Goal: Transaction & Acquisition: Purchase product/service

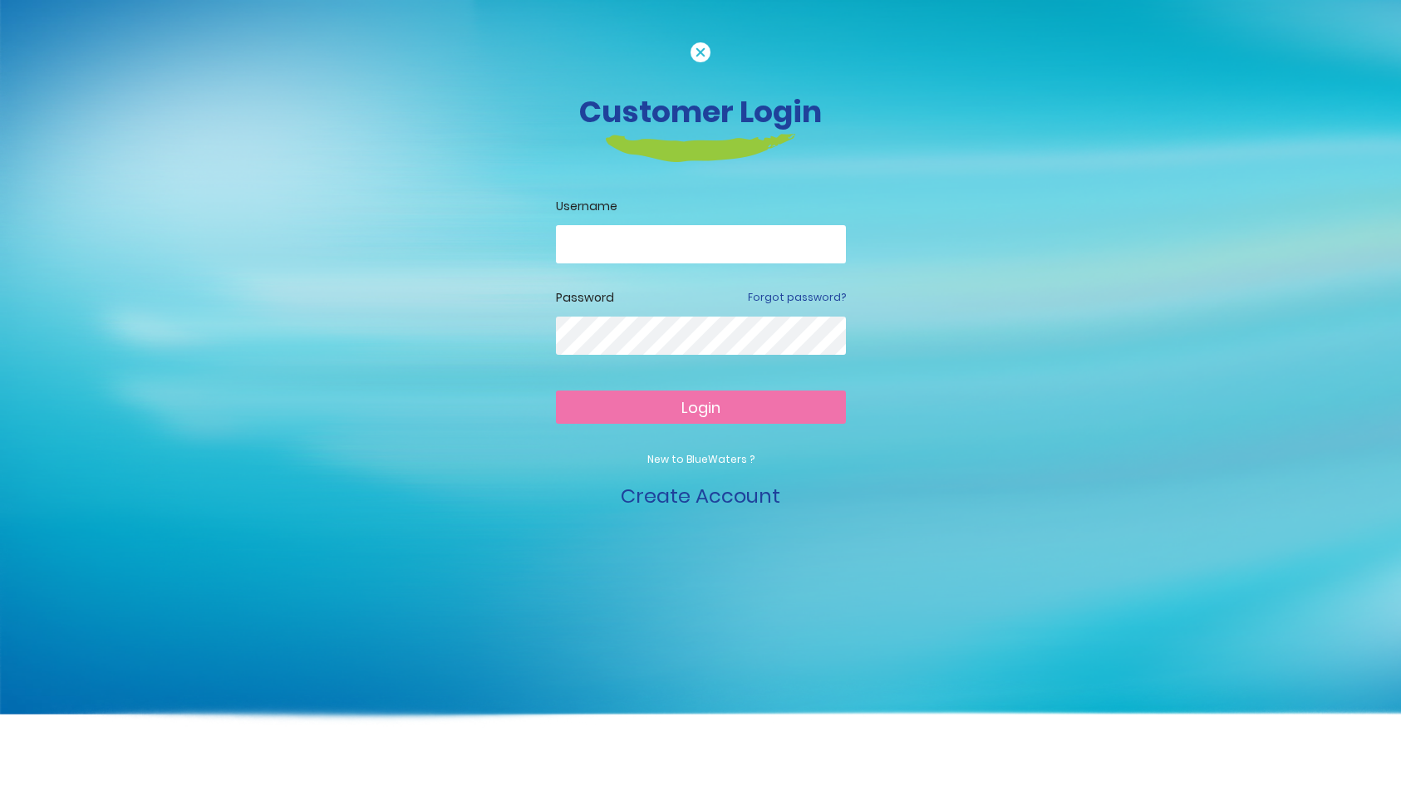
click at [620, 238] on input "email" at bounding box center [701, 244] width 290 height 38
drag, startPoint x: 695, startPoint y: 247, endPoint x: 695, endPoint y: 257, distance: 10.0
click at [695, 249] on input "**********" at bounding box center [701, 244] width 290 height 38
type input "**********"
click at [700, 406] on button "Login" at bounding box center [701, 406] width 290 height 33
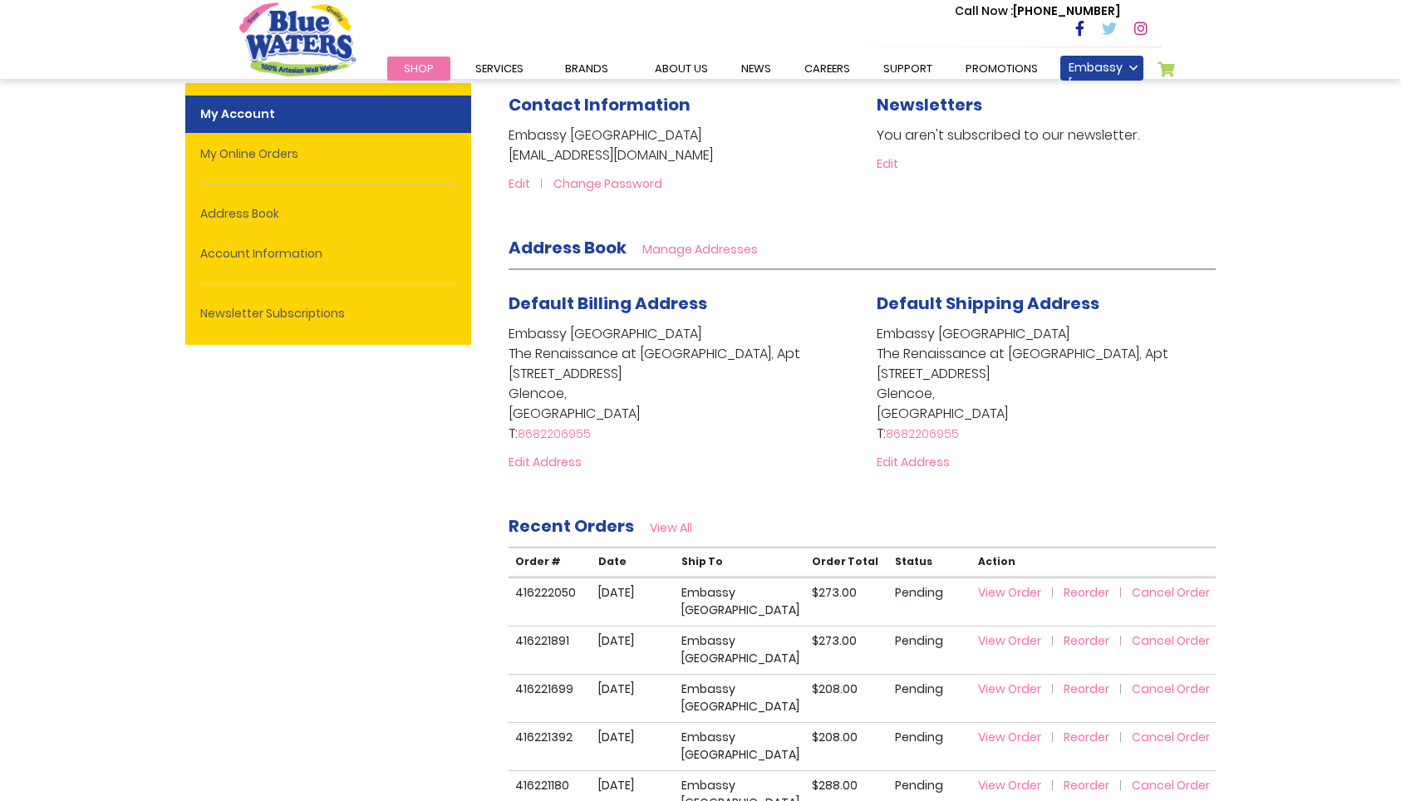
scroll to position [197, 0]
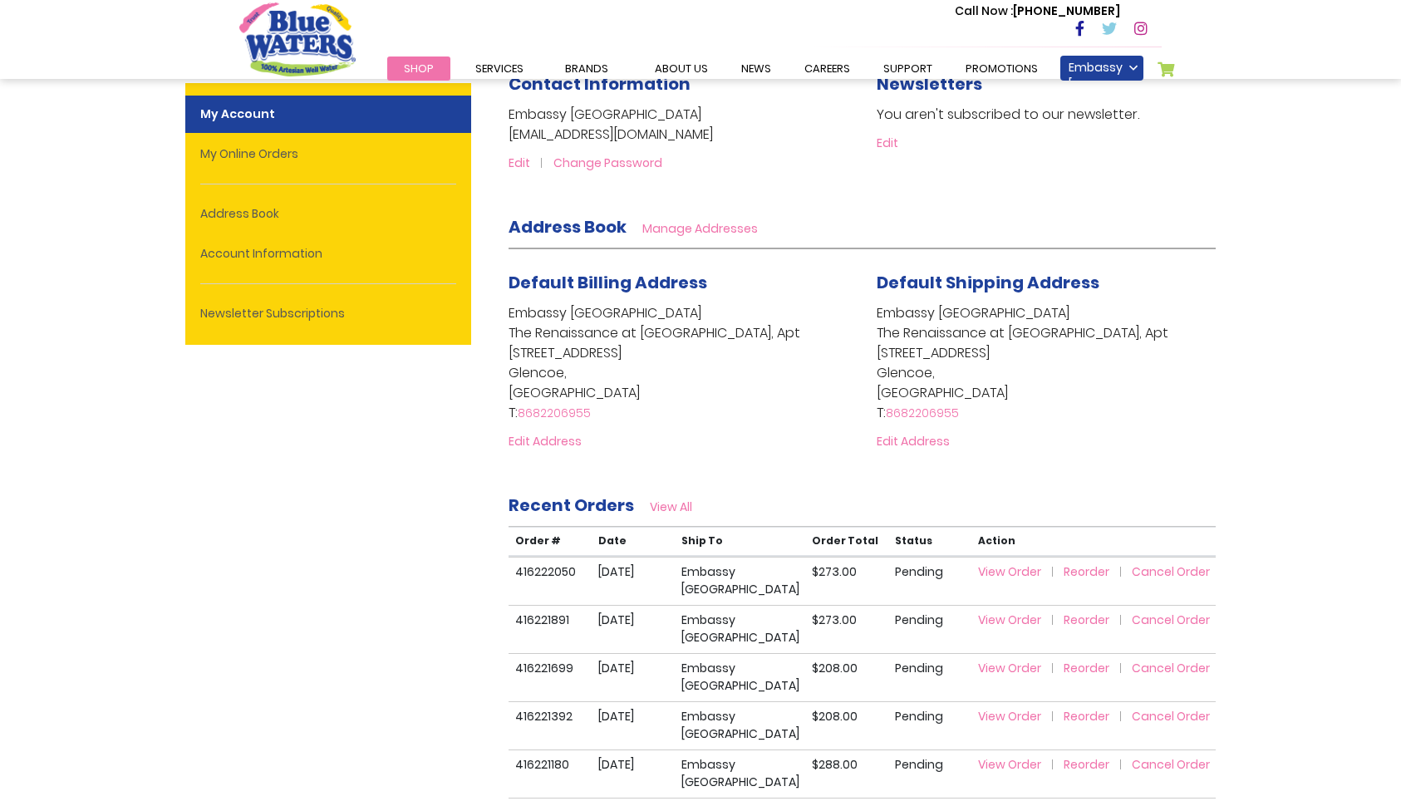
click at [1089, 571] on span "Reorder" at bounding box center [1086, 571] width 46 height 17
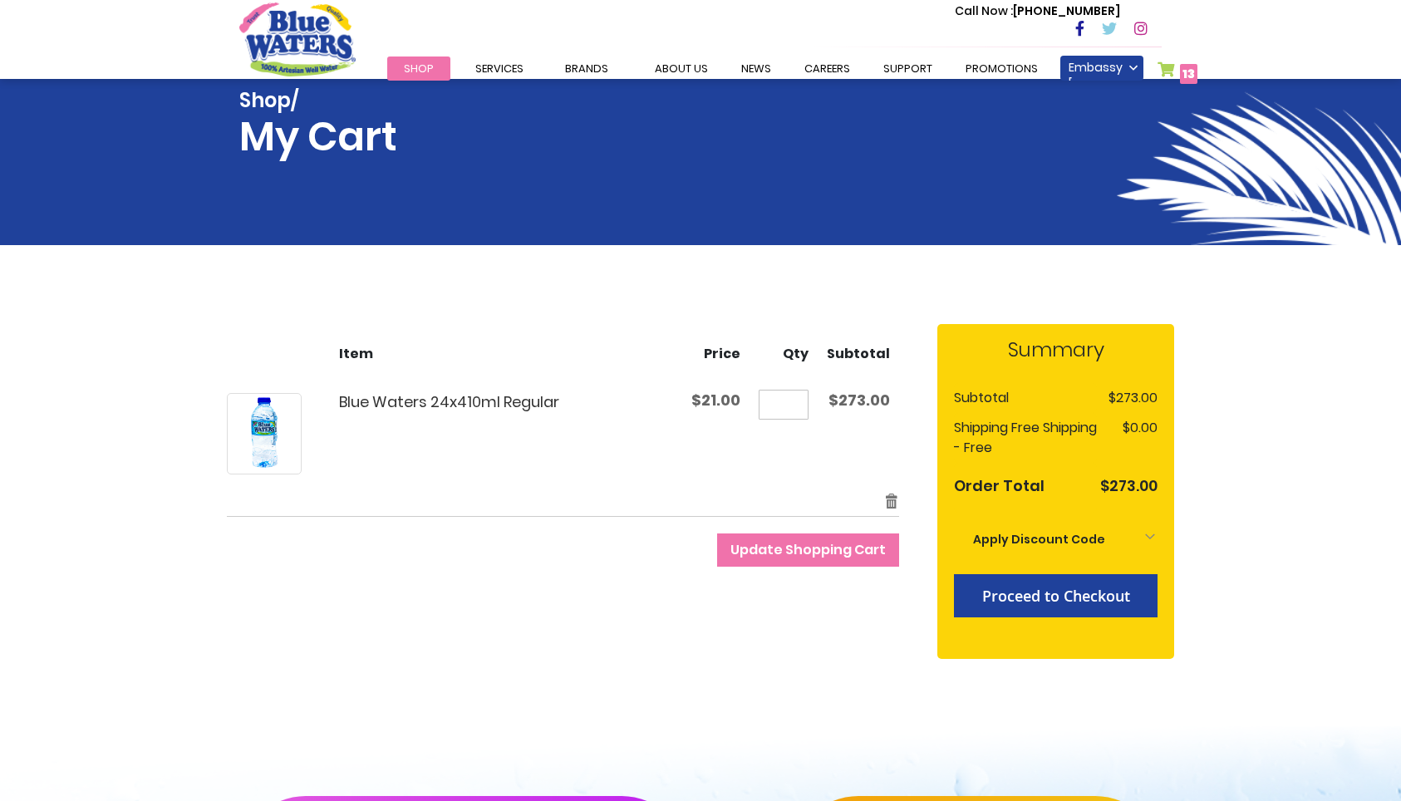
click at [800, 407] on input "**" at bounding box center [783, 405] width 50 height 30
type input "**"
click at [792, 551] on span "Update Shopping Cart" at bounding box center [807, 549] width 155 height 19
click at [1050, 600] on span "Proceed to Checkout" at bounding box center [1056, 596] width 148 height 20
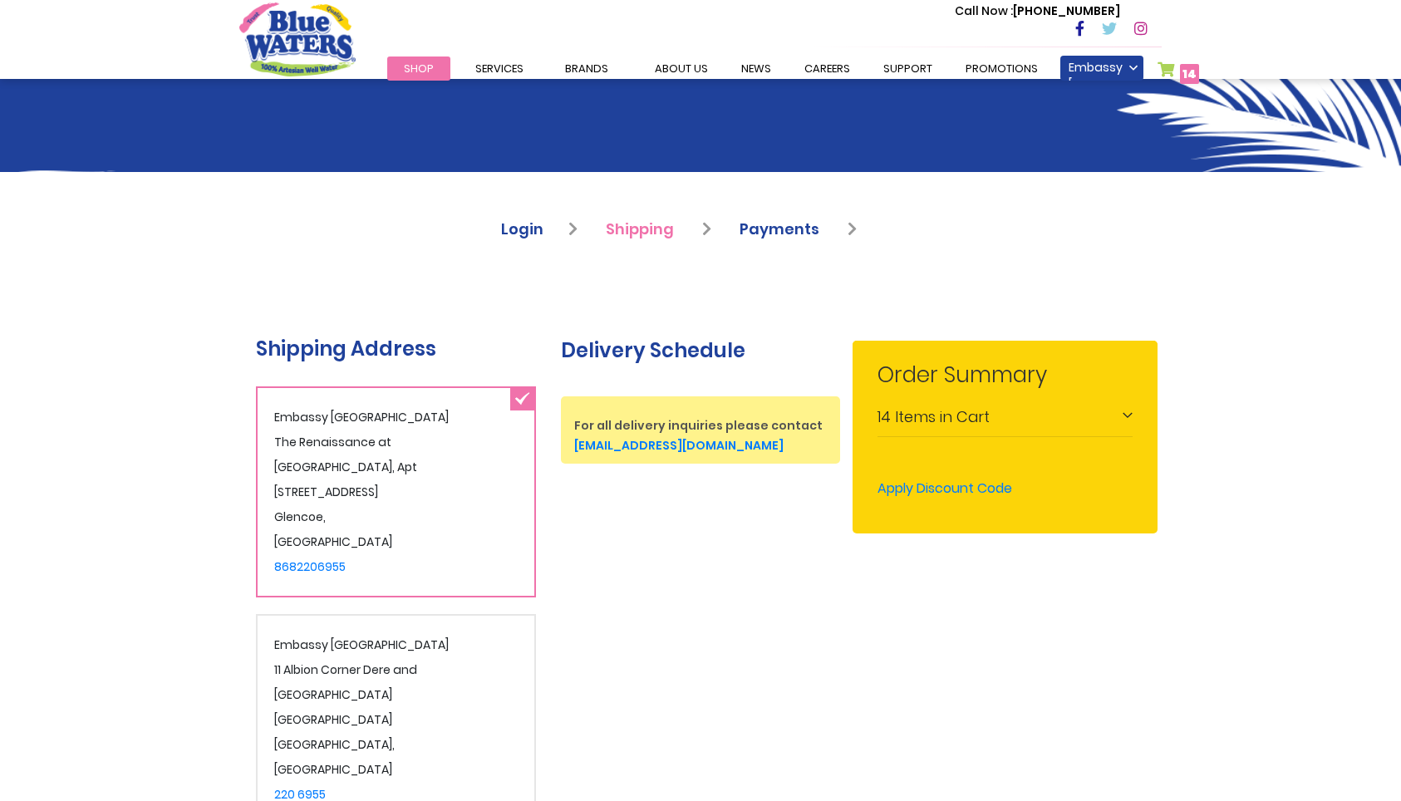
scroll to position [197, 0]
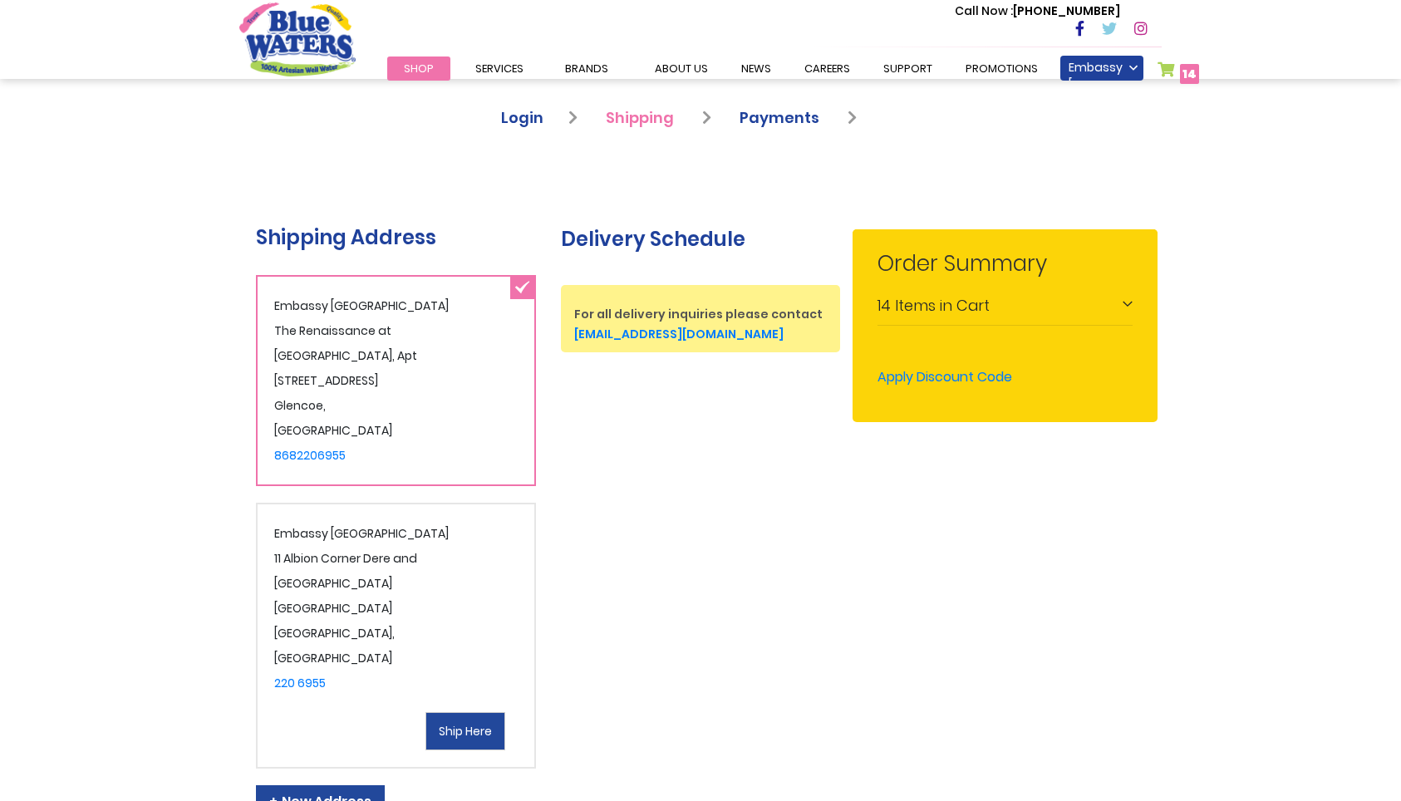
click at [474, 723] on span "Ship Here" at bounding box center [465, 731] width 53 height 17
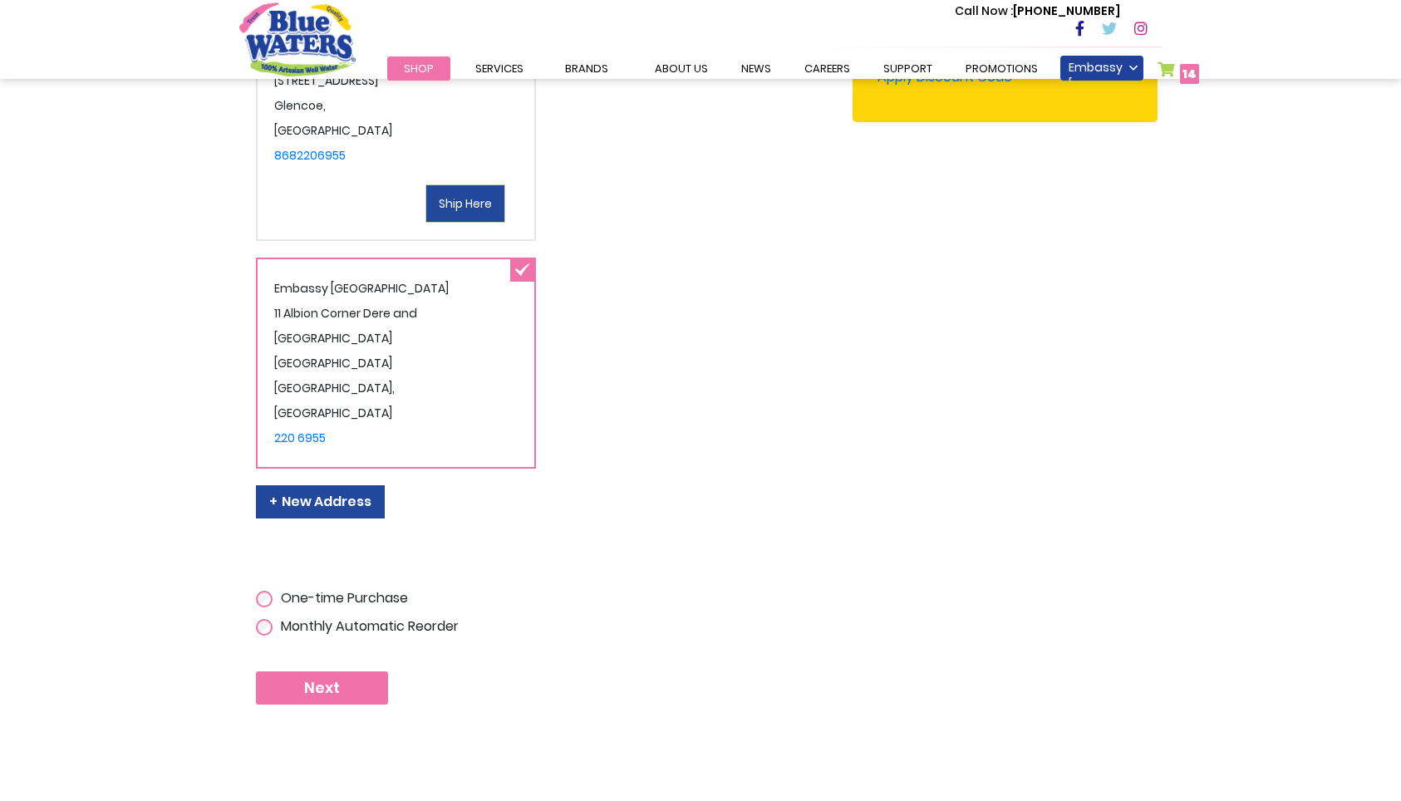
scroll to position [473, 0]
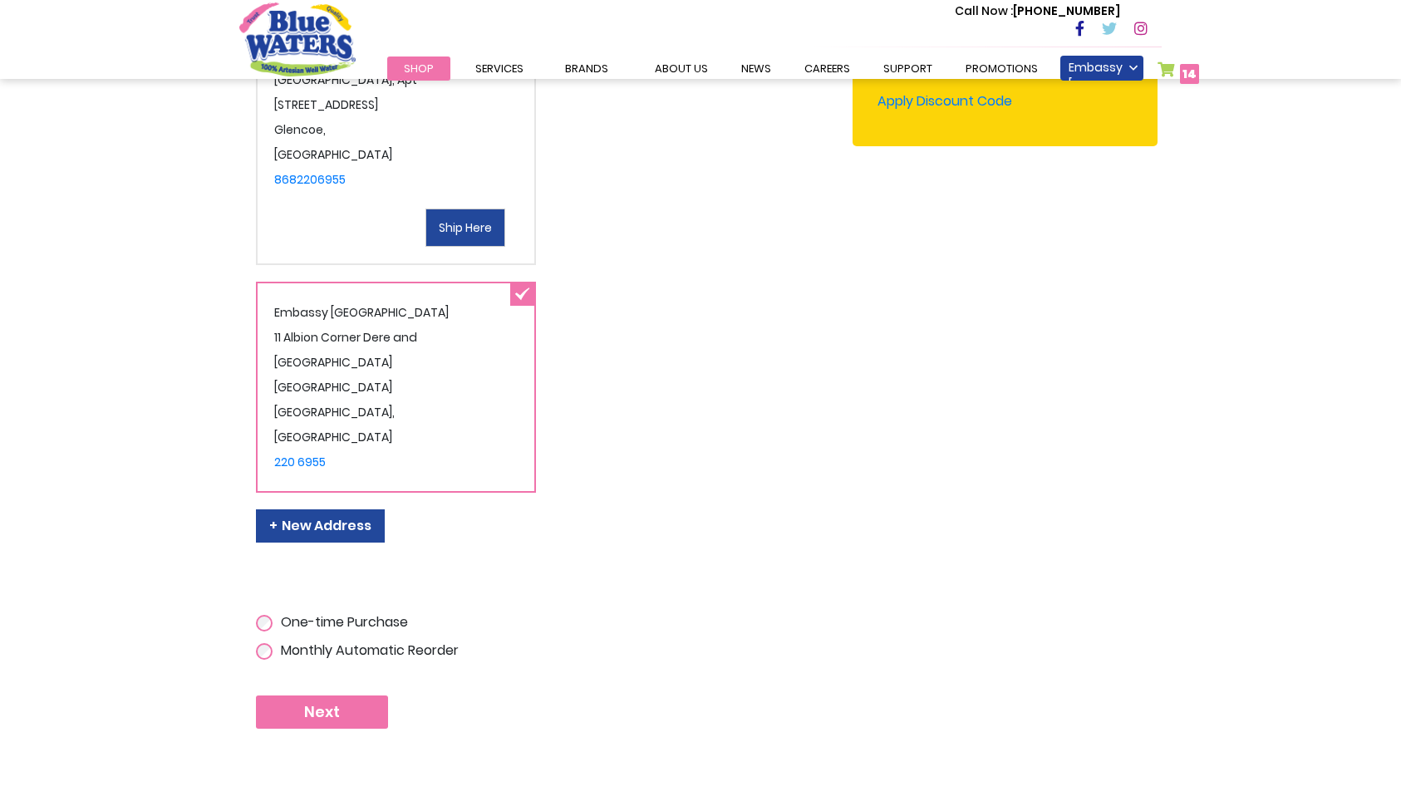
click at [345, 695] on button "Next" at bounding box center [322, 711] width 132 height 33
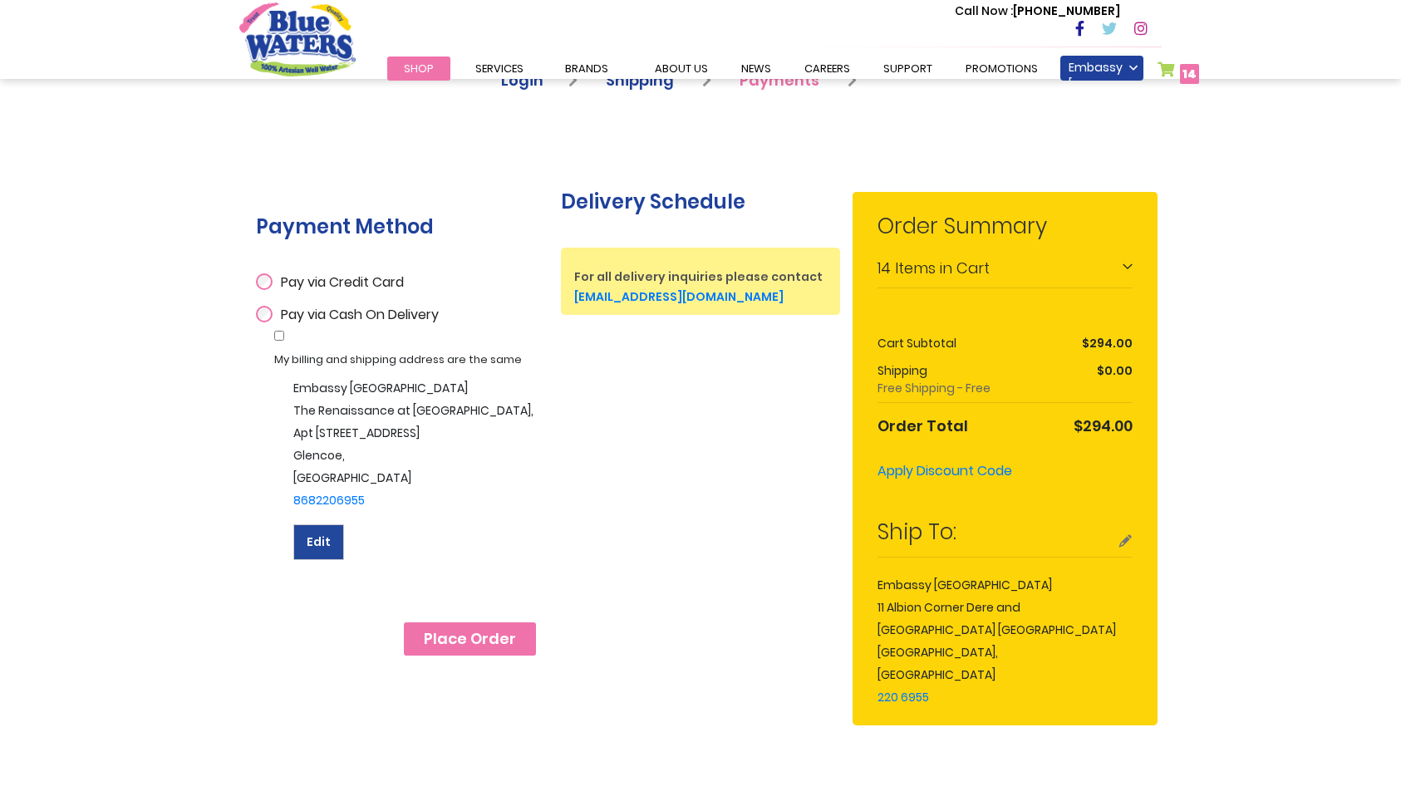
scroll to position [239, 0]
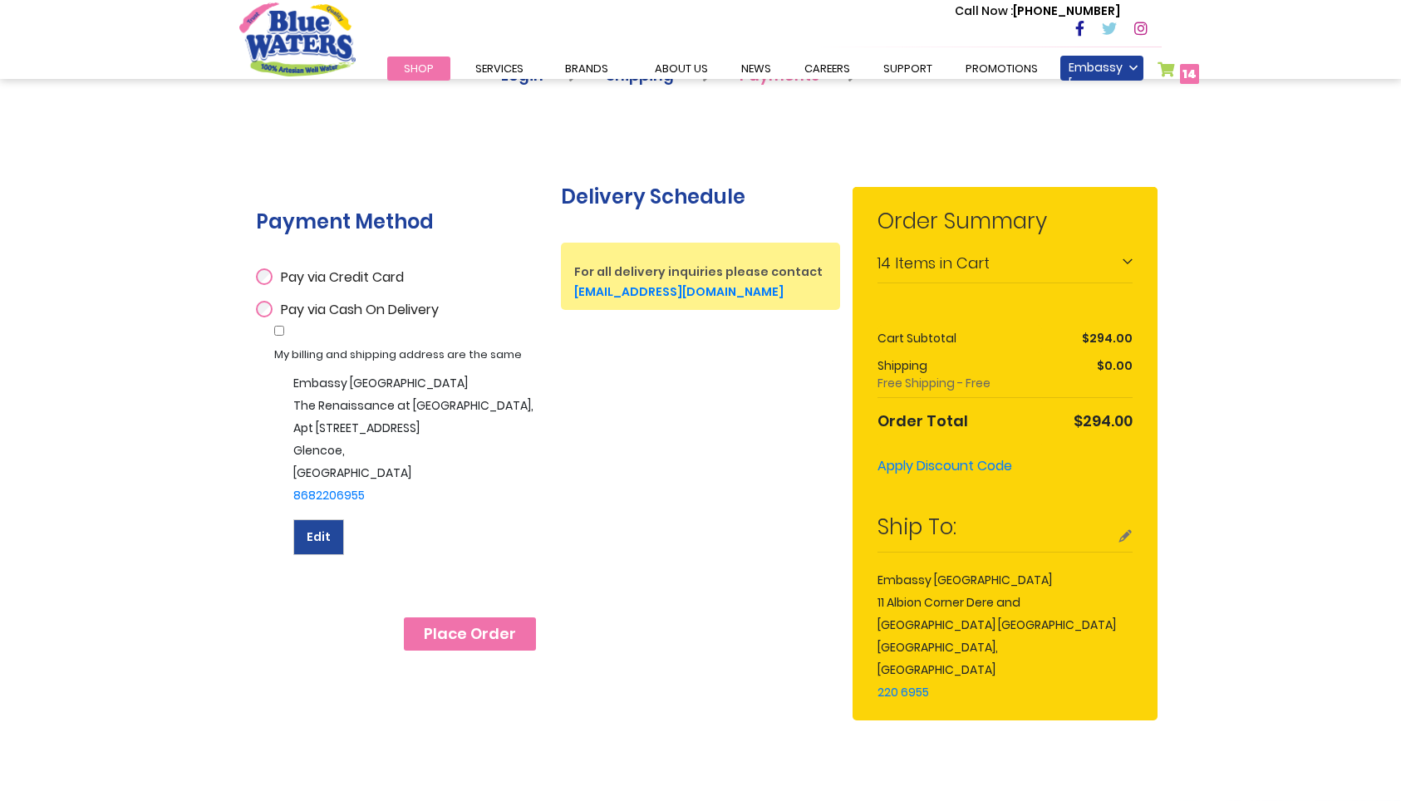
click at [323, 547] on button "Edit" at bounding box center [318, 537] width 51 height 36
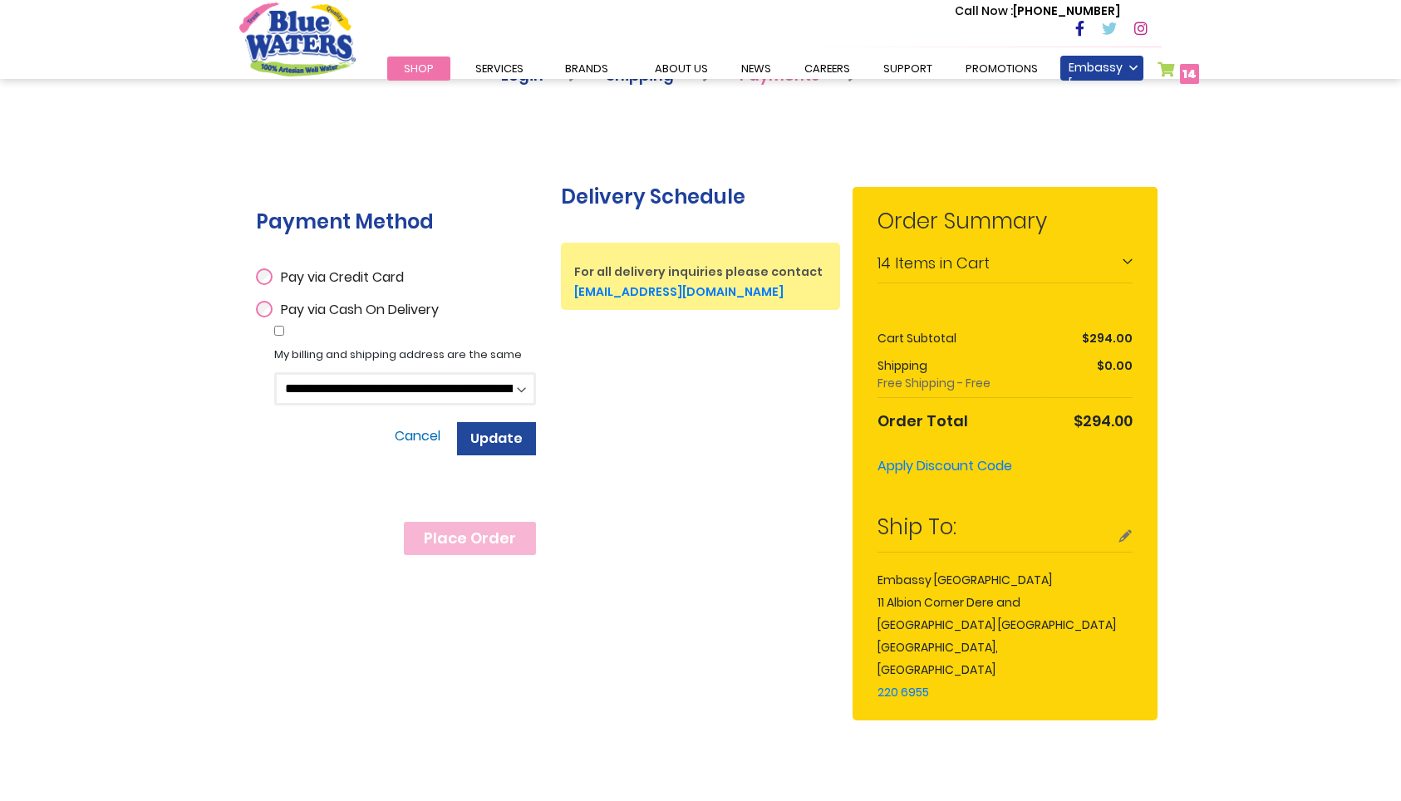
select select
click at [511, 444] on span "Update" at bounding box center [496, 438] width 52 height 19
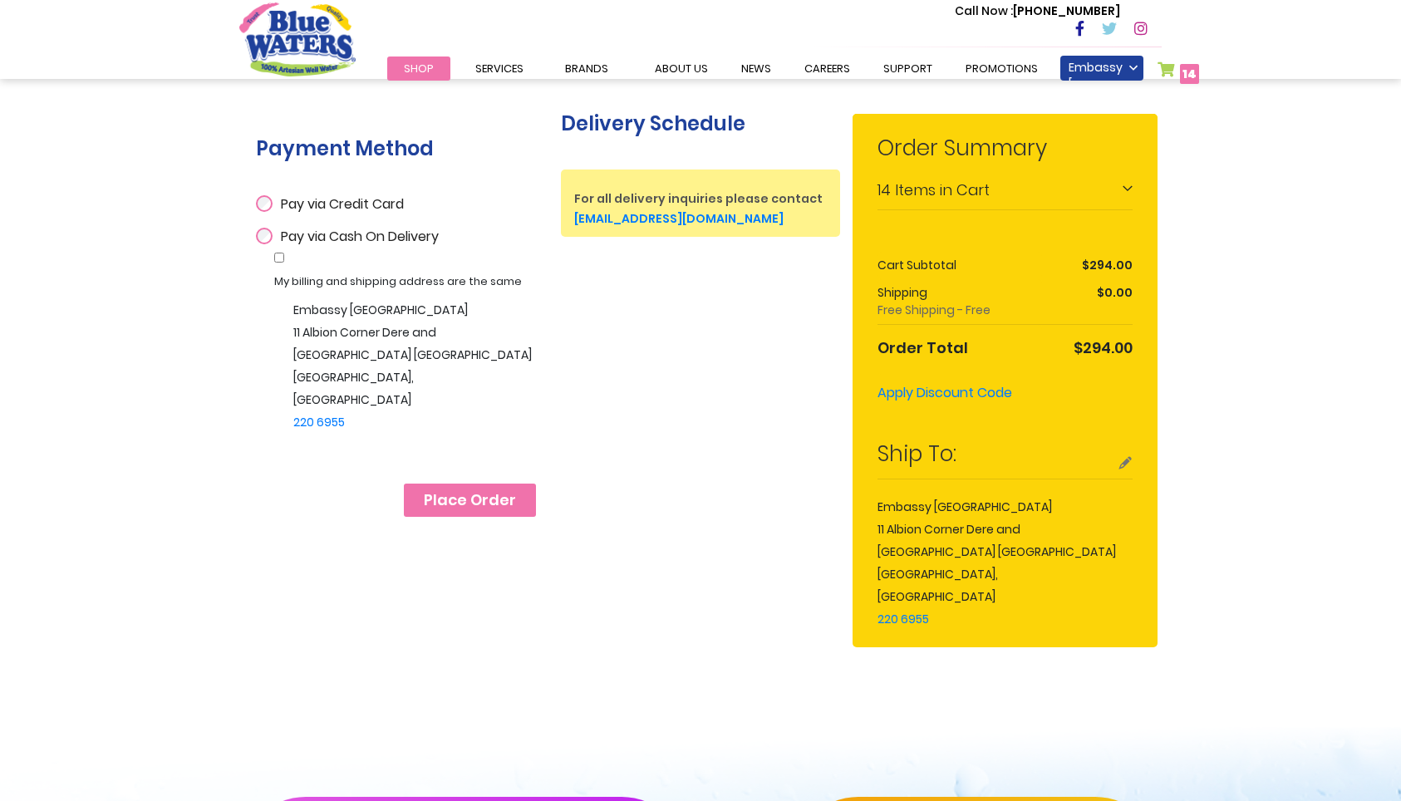
scroll to position [314, 0]
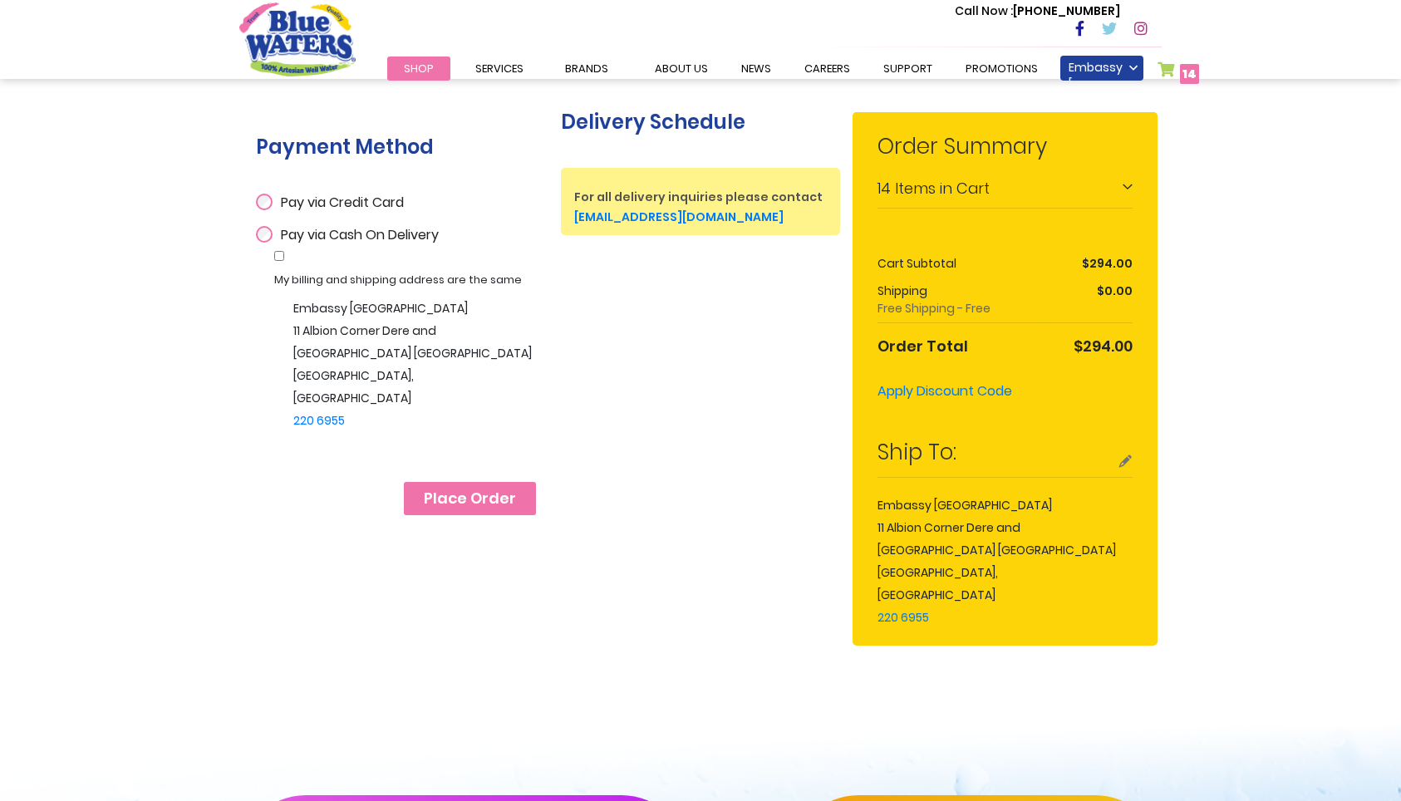
click at [521, 498] on button "Place Order" at bounding box center [470, 498] width 132 height 33
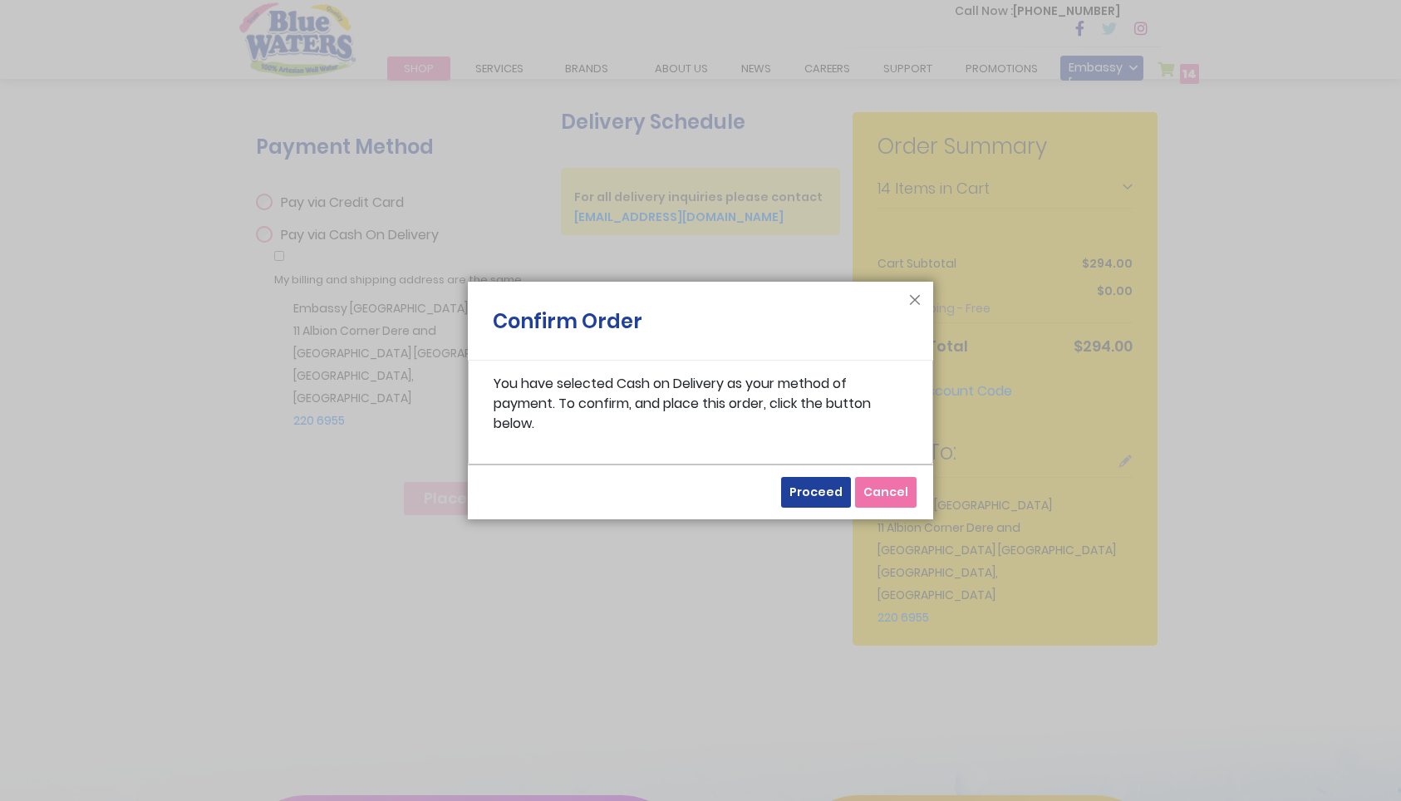
click at [812, 497] on span "Proceed" at bounding box center [815, 492] width 53 height 17
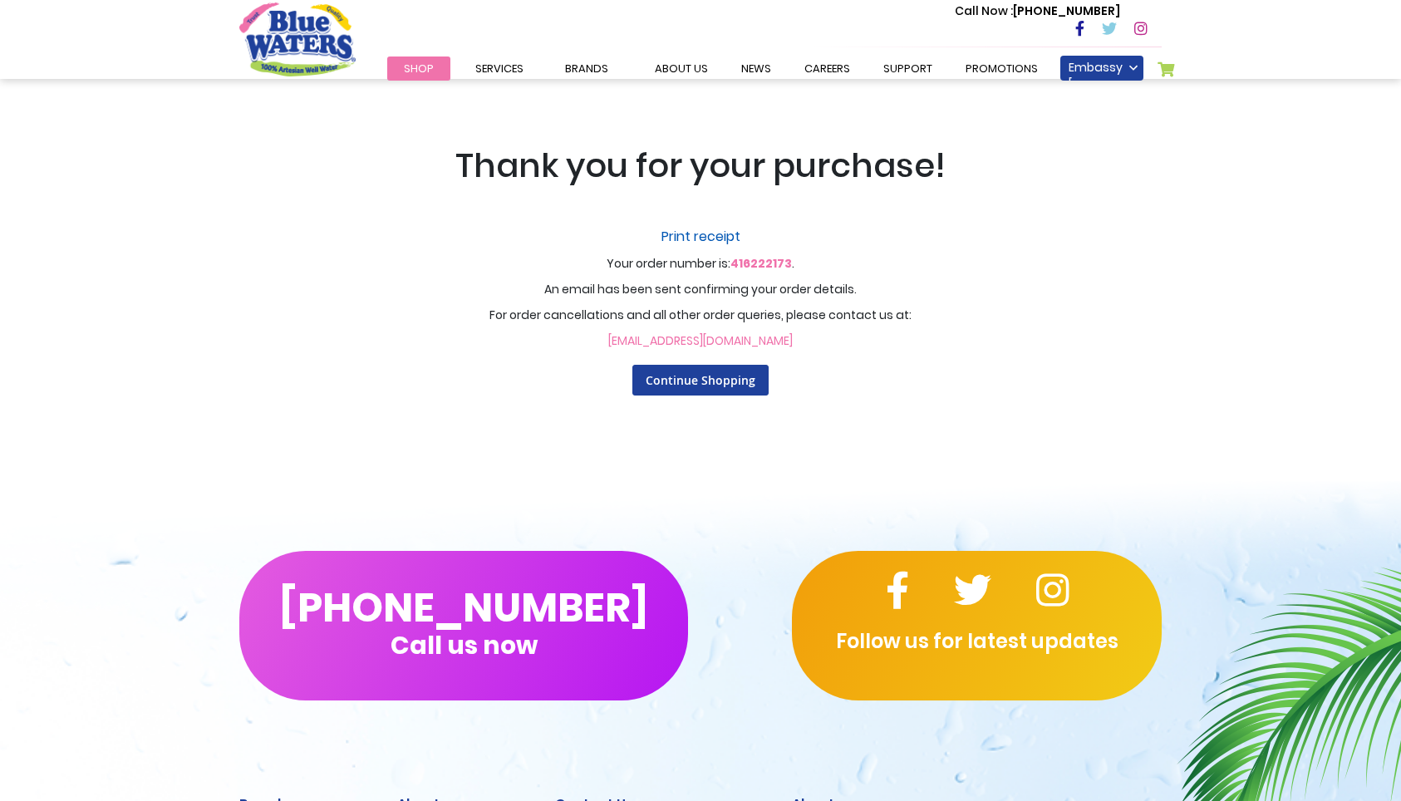
click at [718, 232] on link "Print receipt" at bounding box center [700, 237] width 1030 height 20
